Goal: Information Seeking & Learning: Learn about a topic

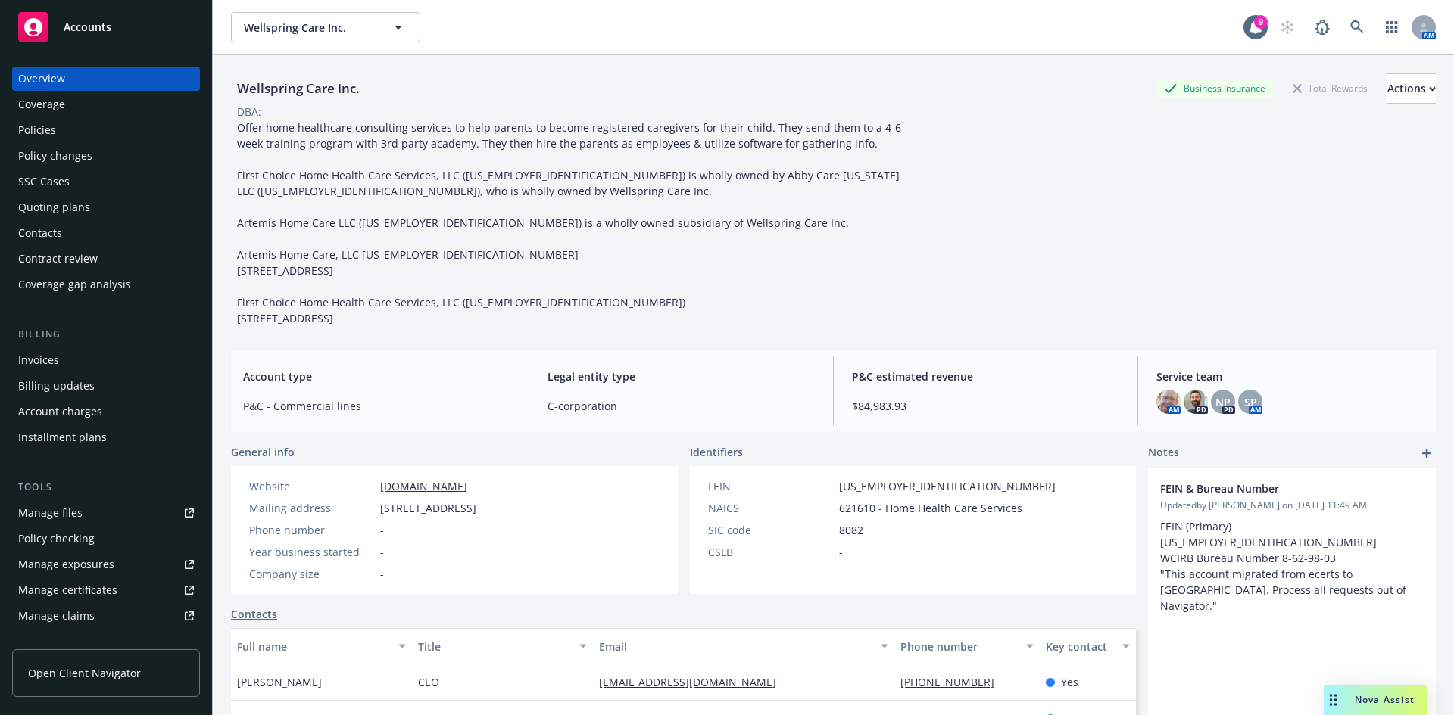
click at [664, 293] on div "Offer home healthcare consulting services to help parents to become registered …" at bounding box center [571, 223] width 681 height 207
